Goal: Check status: Check status

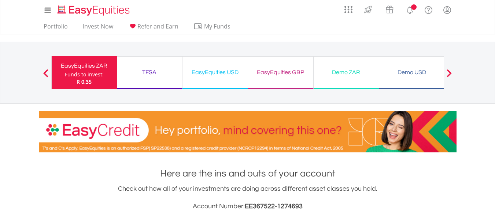
scroll to position [70, 139]
click at [151, 63] on div "TFSA Funds to invest: R 0.35" at bounding box center [150, 72] width 66 height 33
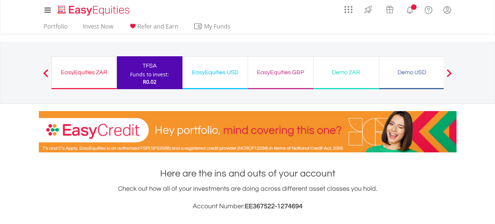
scroll to position [70, 139]
click at [213, 66] on div "EasyEquities USD Funds to invest: R0.02" at bounding box center [215, 72] width 66 height 33
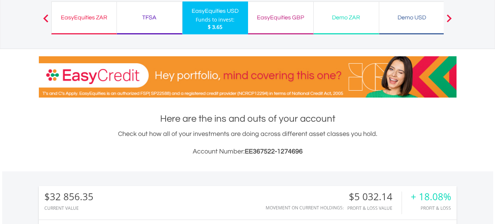
scroll to position [52, 0]
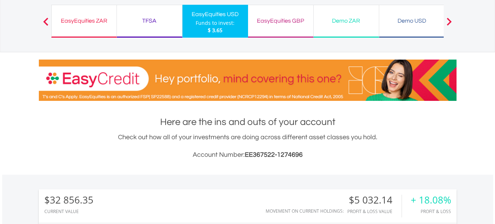
click at [149, 25] on div "TFSA" at bounding box center [149, 21] width 56 height 10
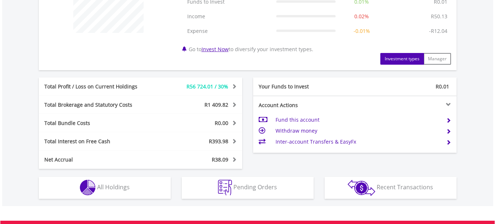
scroll to position [325, 0]
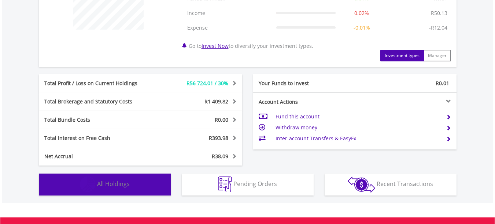
click at [114, 181] on span "All Holdings" at bounding box center [113, 184] width 33 height 8
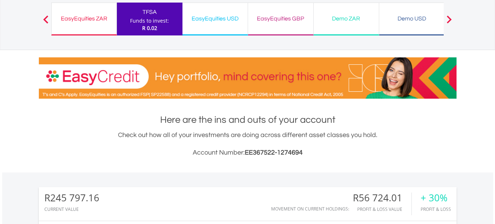
scroll to position [38, 0]
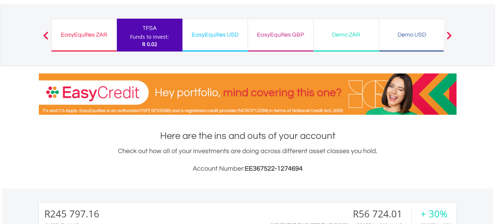
click at [197, 33] on div "EasyEquities USD" at bounding box center [215, 35] width 56 height 10
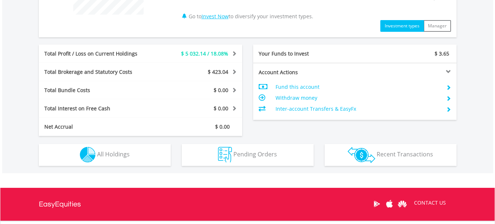
scroll to position [326, 0]
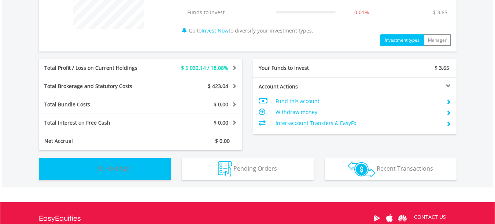
click at [118, 171] on span "All Holdings" at bounding box center [113, 169] width 33 height 8
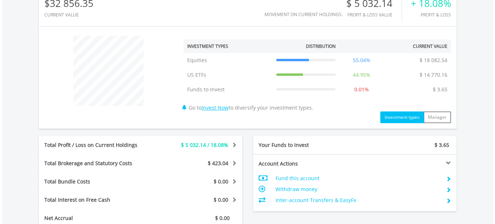
scroll to position [83, 0]
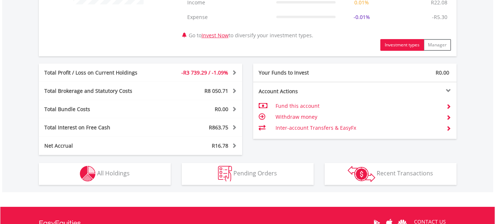
scroll to position [439, 0]
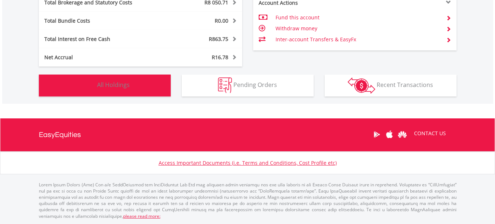
click at [130, 86] on button "Holdings All Holdings" at bounding box center [105, 86] width 132 height 22
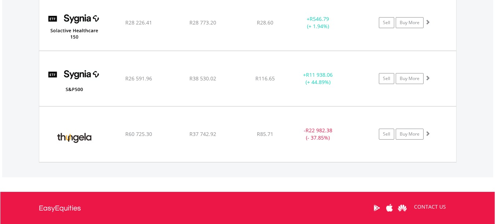
scroll to position [963, 0]
